Goal: Task Accomplishment & Management: Manage account settings

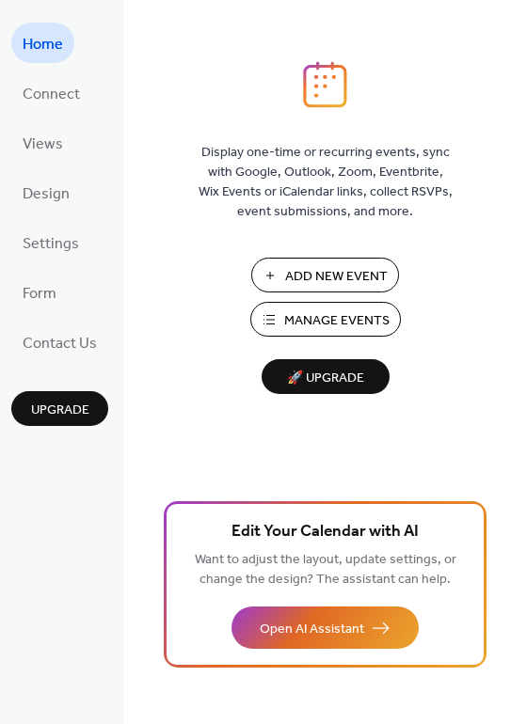
click at [52, 411] on span "Upgrade" at bounding box center [60, 411] width 58 height 20
click at [318, 313] on span "Manage Events" at bounding box center [336, 321] width 105 height 20
